Goal: Information Seeking & Learning: Learn about a topic

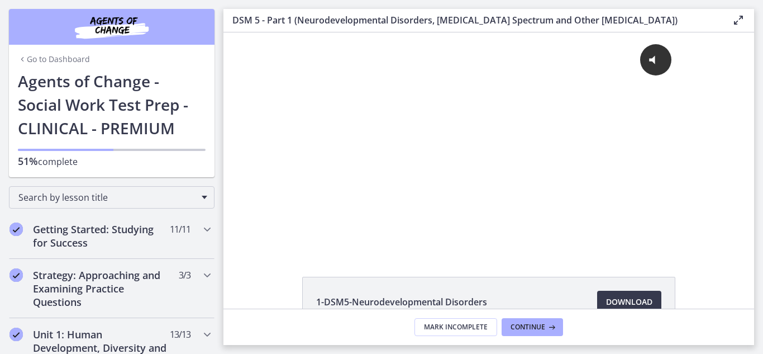
click at [214, 95] on div "Go to Dashboard Agents of Change - Social Work Test Prep - CLINICAL - PREMIUM 5…" at bounding box center [112, 123] width 206 height 108
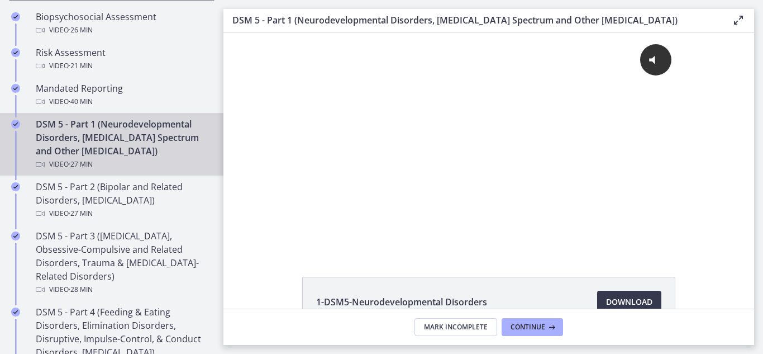
scroll to position [503, 0]
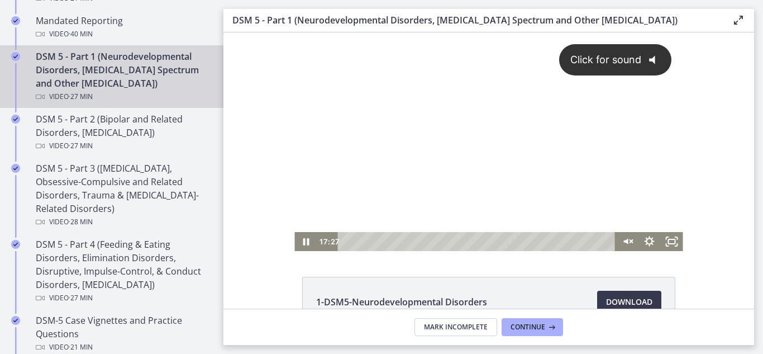
click at [462, 135] on div "Click for sound @keyframes VOLUME_SMALL_WAVE_FLASH { 0% { opacity: 0; } 33% { o…" at bounding box center [488, 131] width 388 height 199
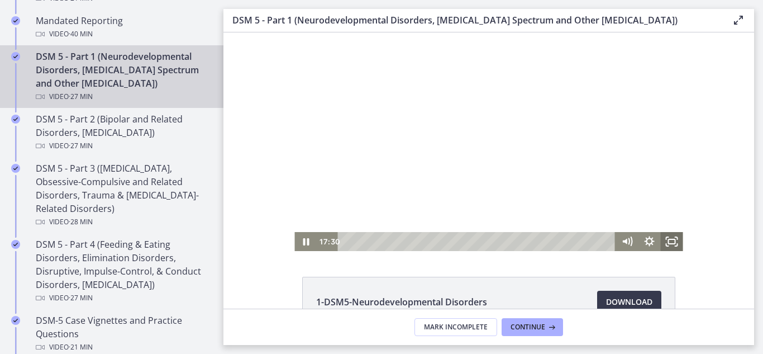
click at [669, 239] on rect "Fullscreen" at bounding box center [672, 241] width 7 height 4
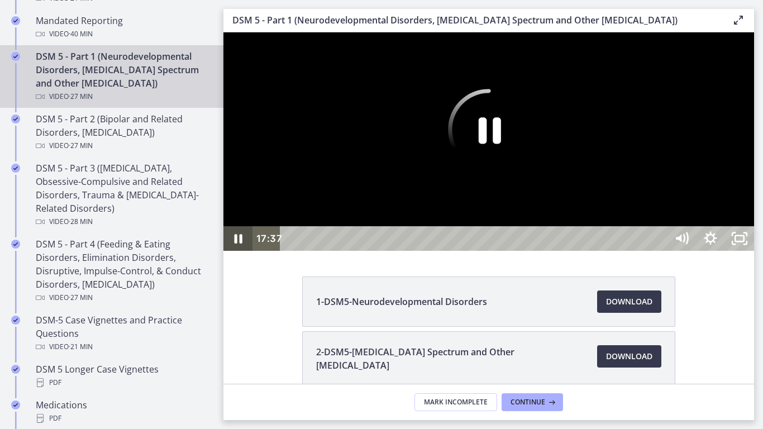
click at [236, 244] on icon "Pause" at bounding box center [239, 238] width 8 height 9
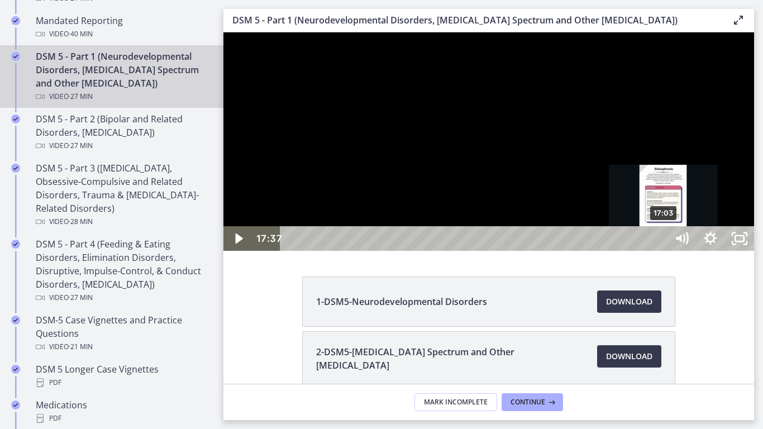
click at [660, 251] on div "17:03" at bounding box center [475, 238] width 369 height 25
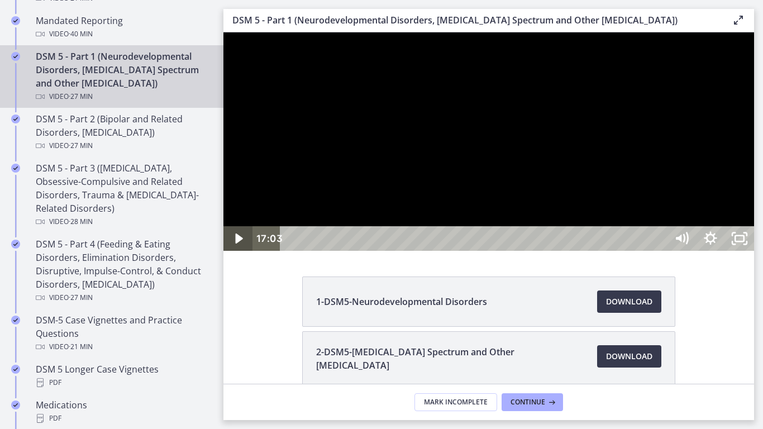
click at [241, 251] on icon "Play Video" at bounding box center [239, 238] width 29 height 25
click at [223, 226] on button "Pause" at bounding box center [237, 238] width 29 height 25
click at [223, 226] on button "Play Video" at bounding box center [237, 238] width 29 height 25
click at [223, 226] on button "Pause" at bounding box center [237, 238] width 29 height 25
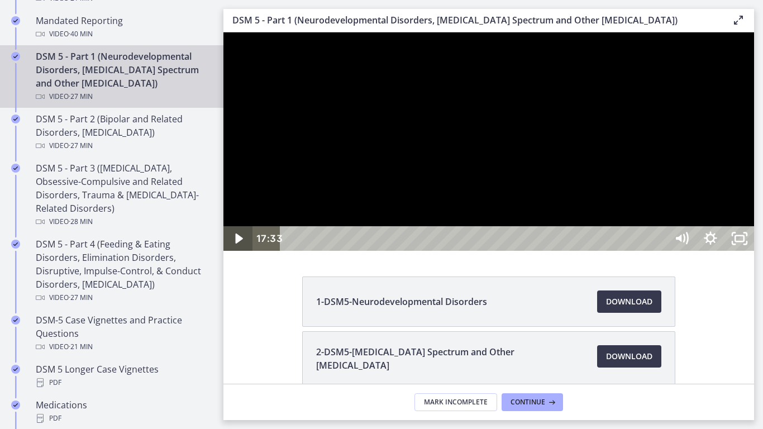
click at [223, 226] on button "Play Video" at bounding box center [237, 238] width 29 height 25
click at [754, 251] on icon "Unfullscreen" at bounding box center [739, 238] width 29 height 25
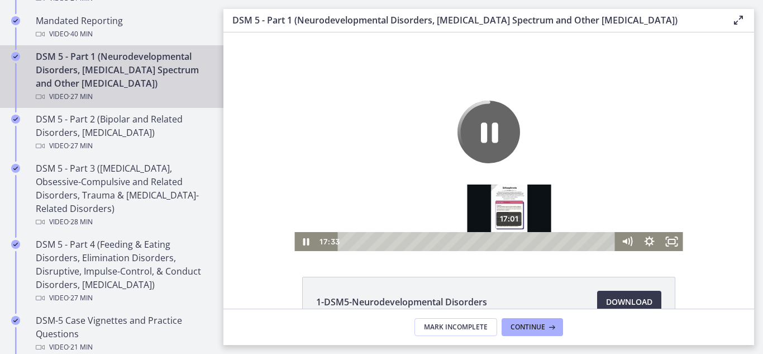
click at [510, 241] on div "17:01" at bounding box center [478, 241] width 264 height 19
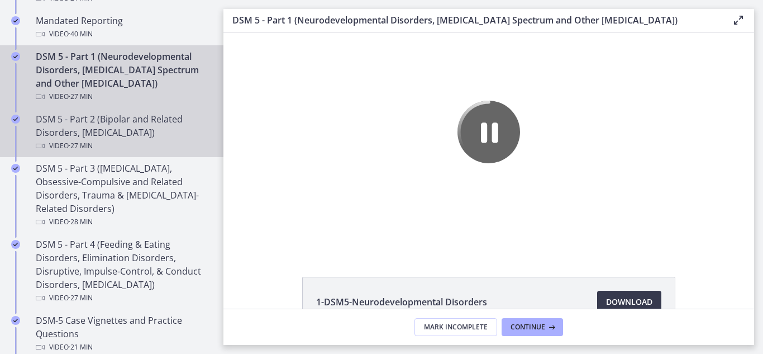
click at [125, 120] on div "DSM 5 - Part 2 (Bipolar and Related Disorders, [MEDICAL_DATA]) Video · 27 min" at bounding box center [123, 132] width 174 height 40
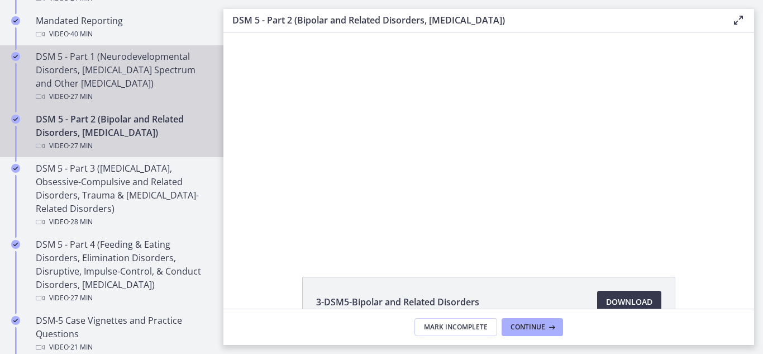
click at [130, 85] on div "DSM 5 - Part 1 (Neurodevelopmental Disorders, [MEDICAL_DATA] Spectrum and Other…" at bounding box center [123, 77] width 174 height 54
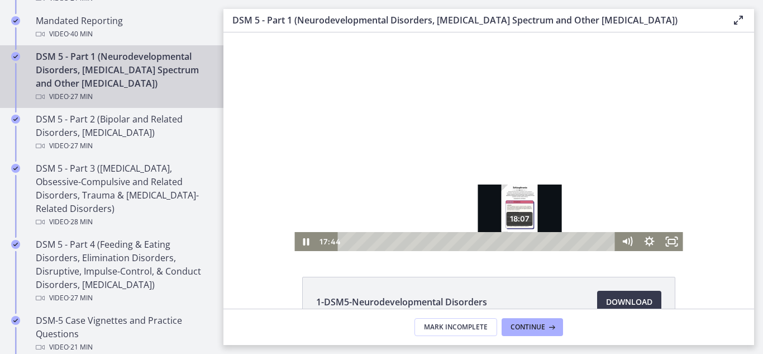
click at [521, 242] on div "18:07" at bounding box center [478, 241] width 264 height 19
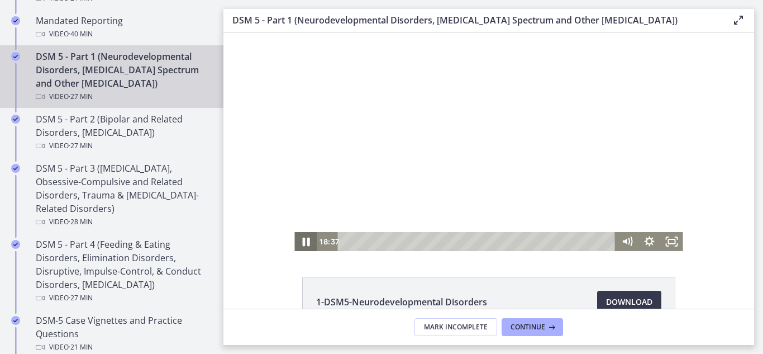
click at [305, 241] on icon "Pause" at bounding box center [305, 241] width 7 height 9
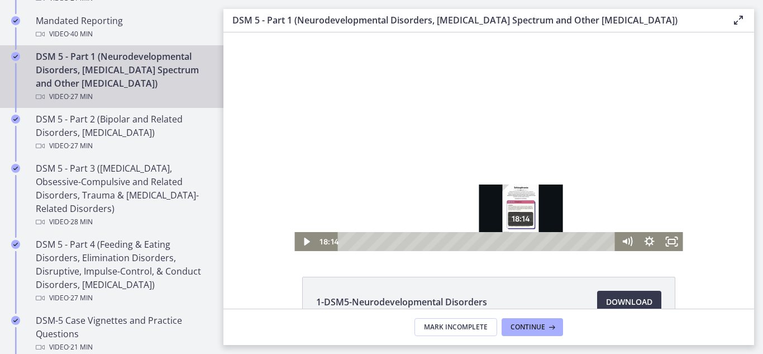
click at [522, 244] on div "18:14" at bounding box center [478, 241] width 264 height 19
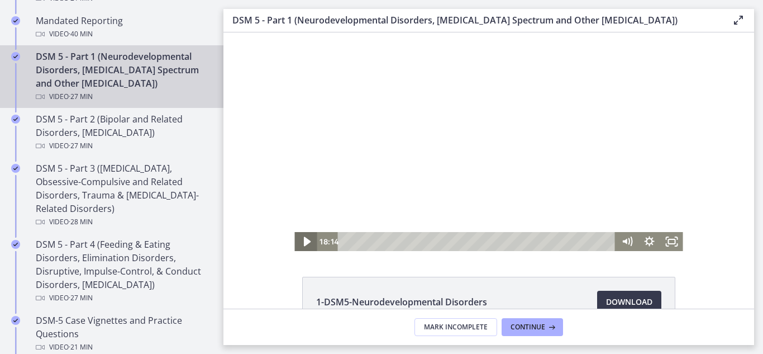
click at [303, 246] on icon "Play Video" at bounding box center [306, 241] width 27 height 23
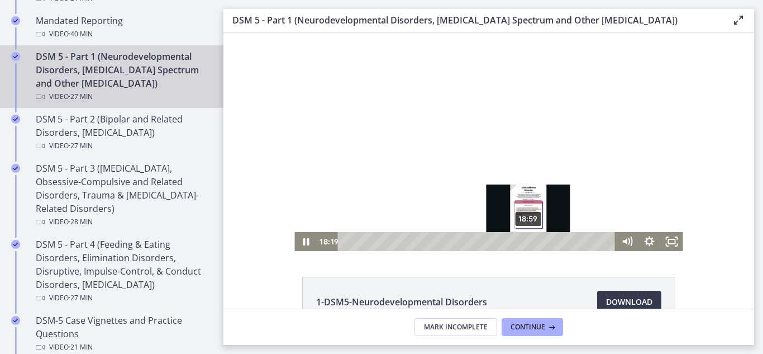
click at [529, 244] on div "18:59" at bounding box center [478, 241] width 264 height 19
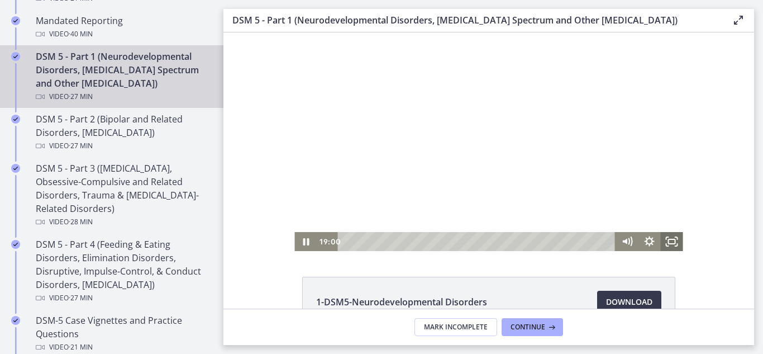
click at [667, 244] on icon "Fullscreen" at bounding box center [672, 241] width 22 height 19
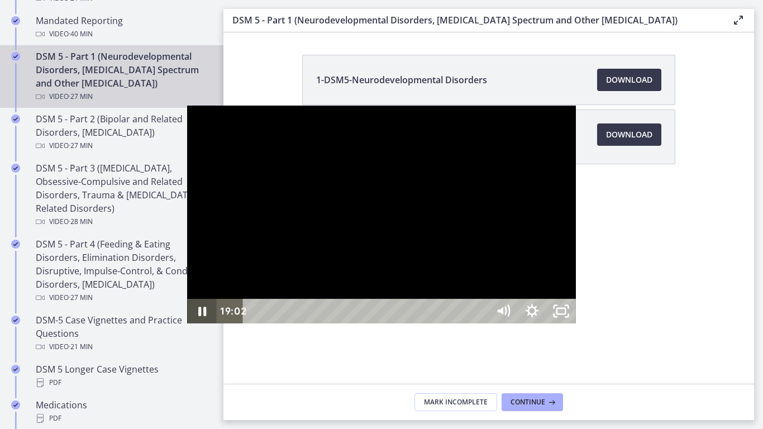
click at [187, 323] on icon "Pause" at bounding box center [201, 311] width 29 height 25
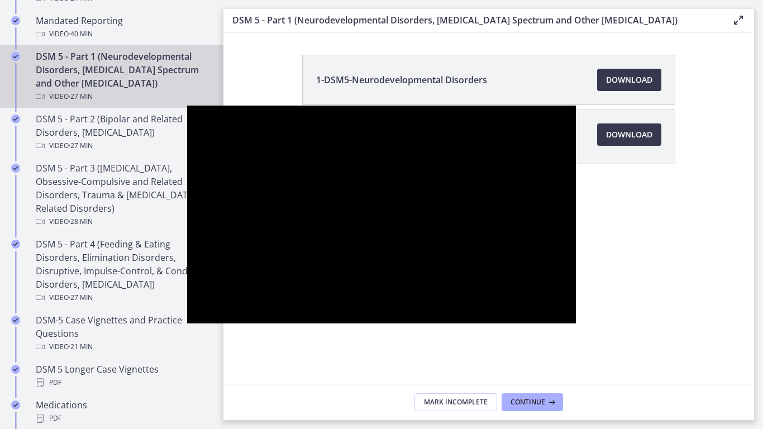
click at [546, 143] on div at bounding box center [381, 215] width 388 height 218
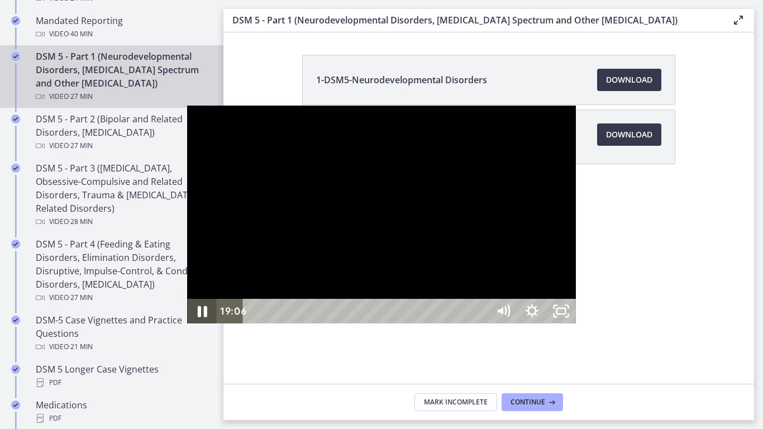
click at [184, 326] on icon "Pause" at bounding box center [201, 312] width 35 height 30
